Goal: Task Accomplishment & Management: Manage account settings

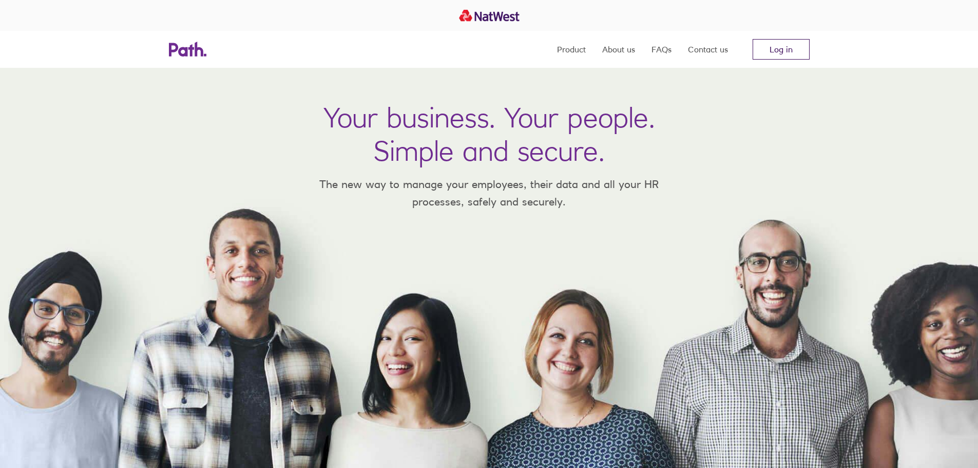
drag, startPoint x: 776, startPoint y: 60, endPoint x: 775, endPoint y: 54, distance: 6.4
click at [775, 55] on nav "Product About us FAQs Contact us Log in" at bounding box center [683, 49] width 253 height 37
click at [775, 54] on link "Log in" at bounding box center [781, 49] width 57 height 21
